Goal: Task Accomplishment & Management: Manage account settings

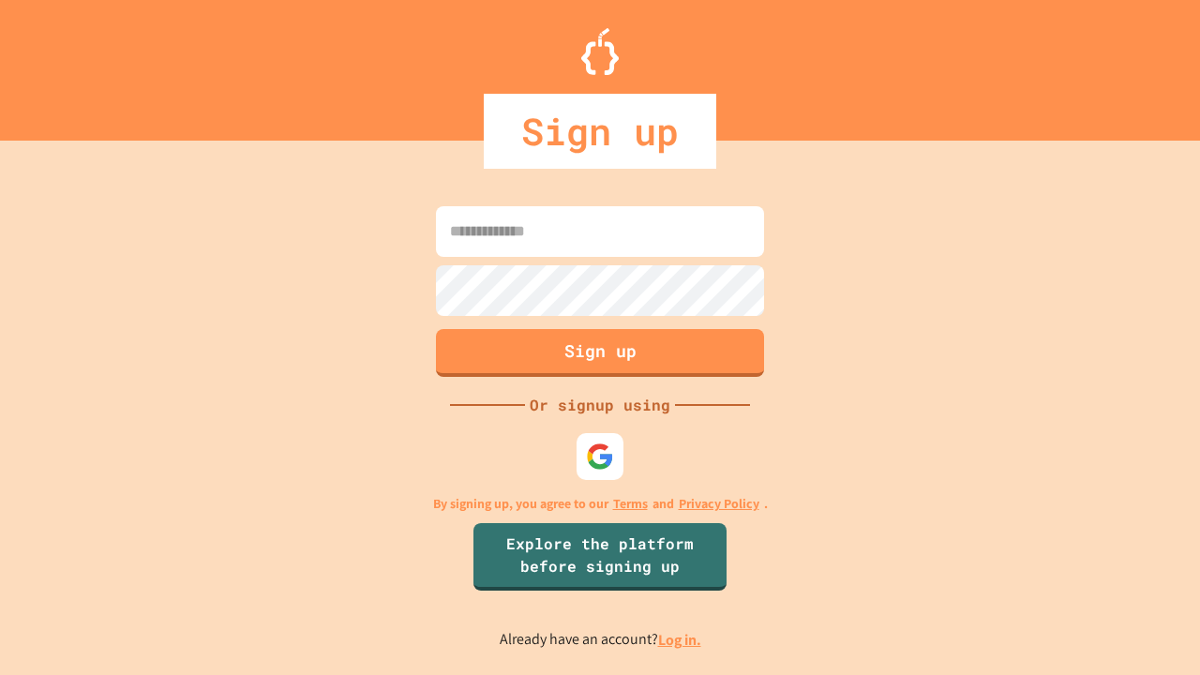
click at [681, 639] on link "Log in." at bounding box center [679, 640] width 43 height 20
